Goal: Information Seeking & Learning: Check status

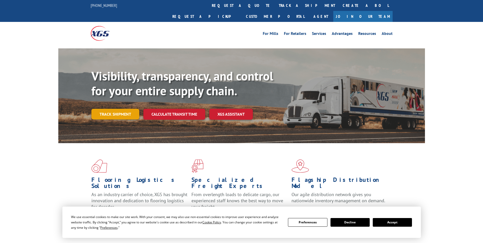
click at [110, 109] on link "Track shipment" at bounding box center [115, 114] width 48 height 11
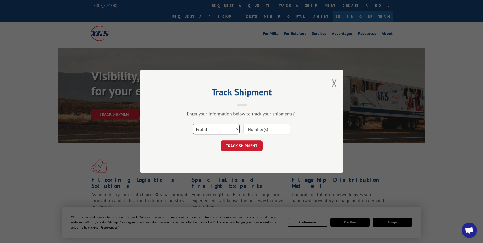
click at [234, 133] on select "Select category... Probill BOL PO" at bounding box center [216, 129] width 47 height 11
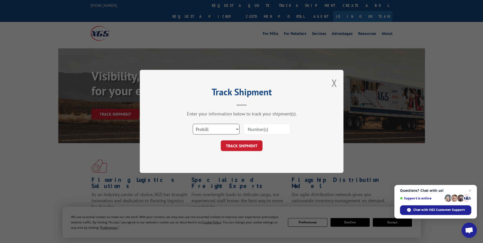
select select "bol"
click at [193, 124] on select "Select category... Probill BOL PO" at bounding box center [216, 129] width 47 height 11
click at [250, 129] on input at bounding box center [266, 129] width 47 height 11
paste input "7057622"
type input "7057622"
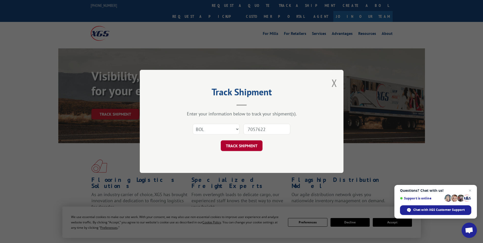
click at [240, 144] on button "TRACK SHIPMENT" at bounding box center [242, 146] width 42 height 11
